Goal: Information Seeking & Learning: Stay updated

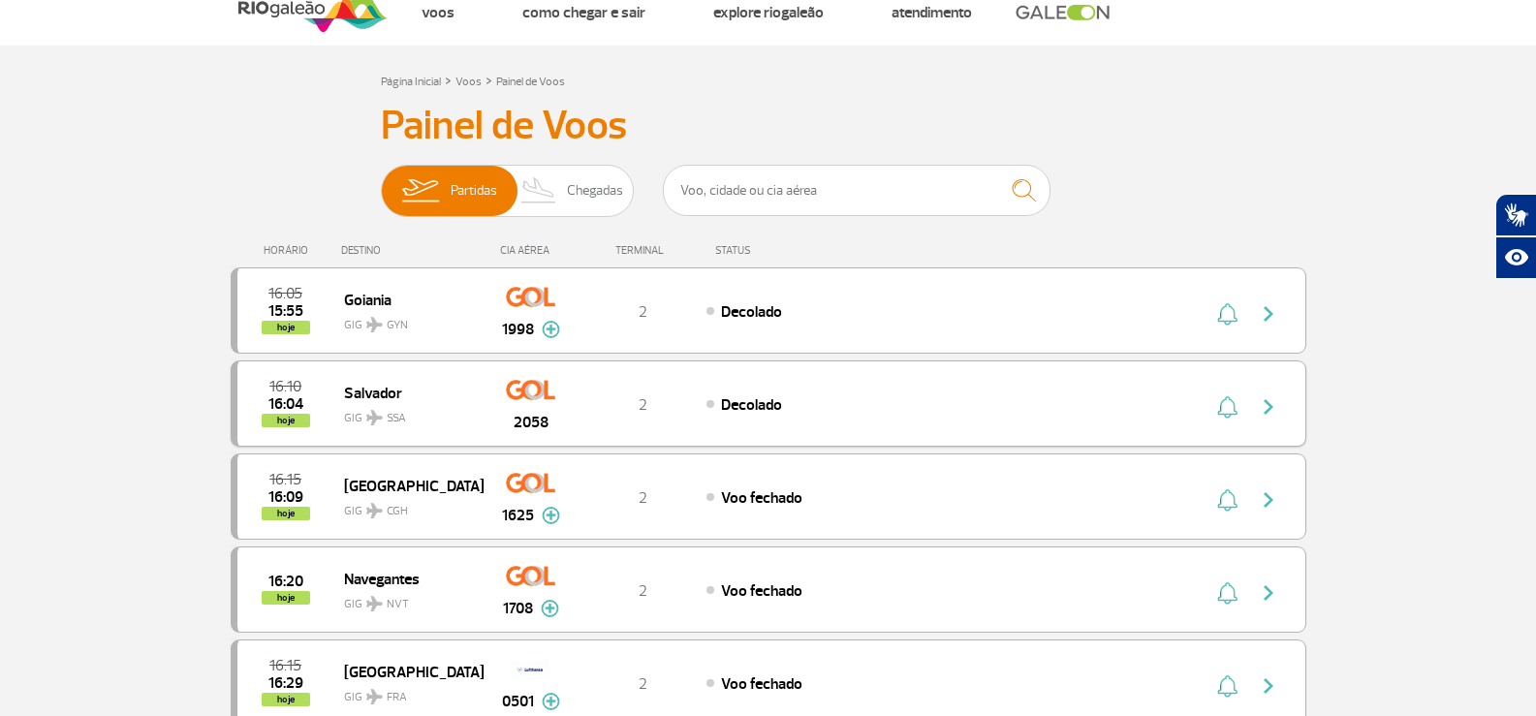
scroll to position [97, 0]
